Goal: Task Accomplishment & Management: Manage account settings

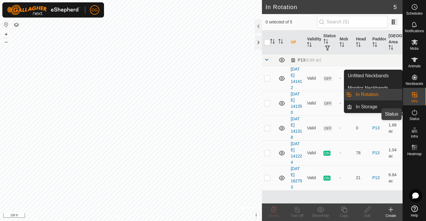
click at [415, 113] on icon at bounding box center [414, 112] width 7 height 7
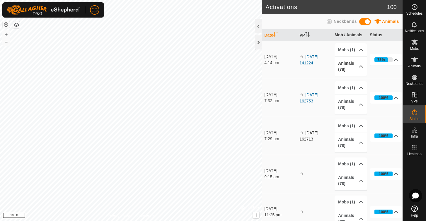
click at [349, 66] on p-accordion-header "Animals (78)" at bounding box center [351, 66] width 32 height 19
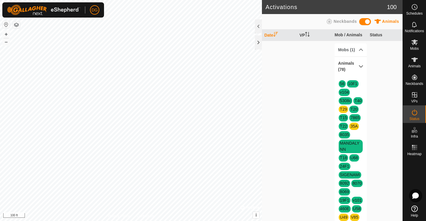
click at [343, 64] on p-accordion-header "Animals (78)" at bounding box center [351, 66] width 32 height 19
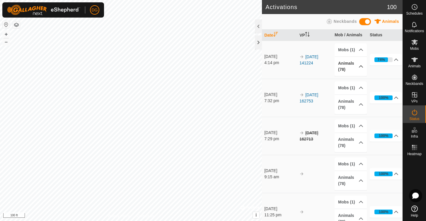
click at [349, 67] on p-accordion-header "Animals (78)" at bounding box center [351, 66] width 32 height 19
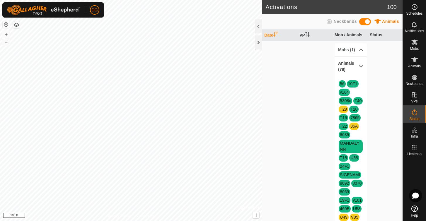
click at [361, 67] on p-accordion-header "Animals (78)" at bounding box center [351, 66] width 32 height 19
